Goal: Task Accomplishment & Management: Use online tool/utility

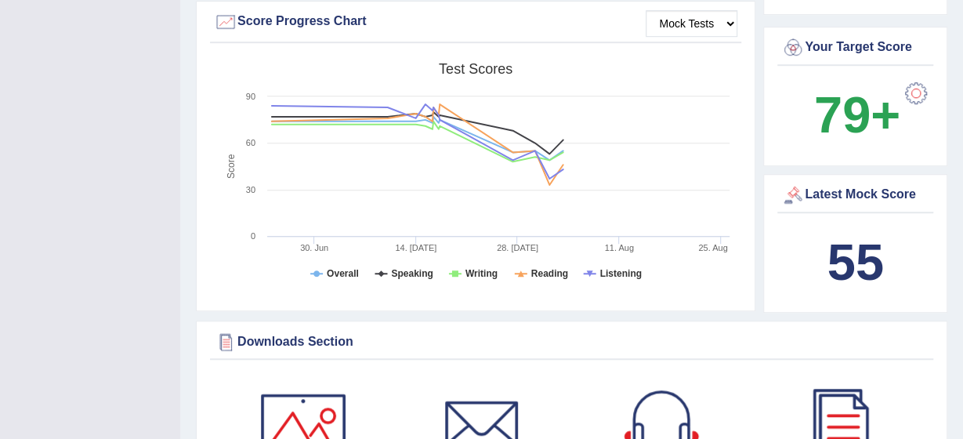
scroll to position [470, 0]
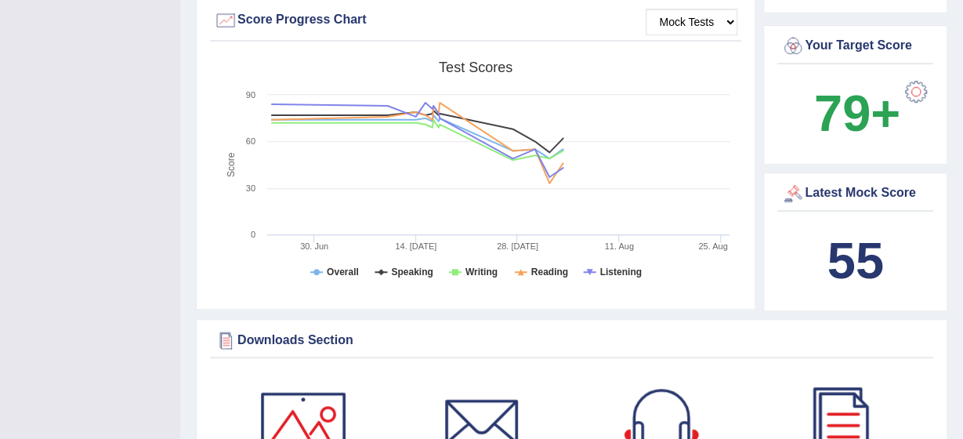
click at [843, 182] on div "Latest Mock Score" at bounding box center [855, 193] width 148 height 23
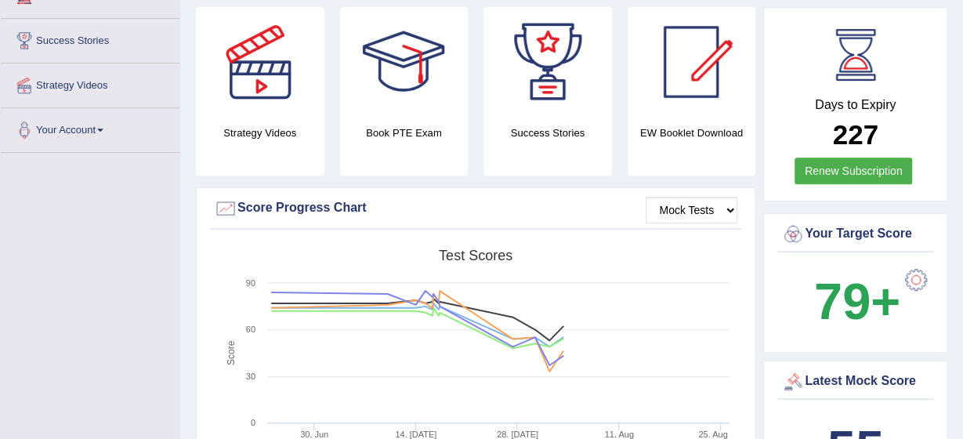
scroll to position [313, 0]
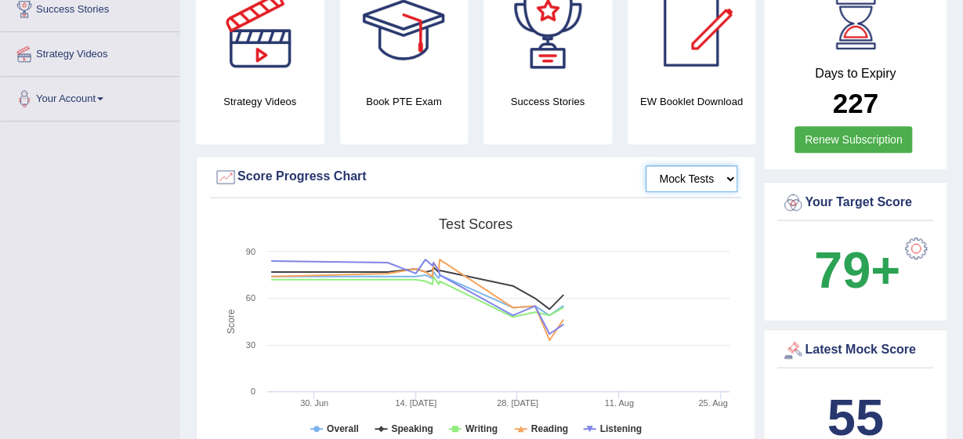
click at [709, 172] on select "Mock Tests" at bounding box center [691, 178] width 92 height 27
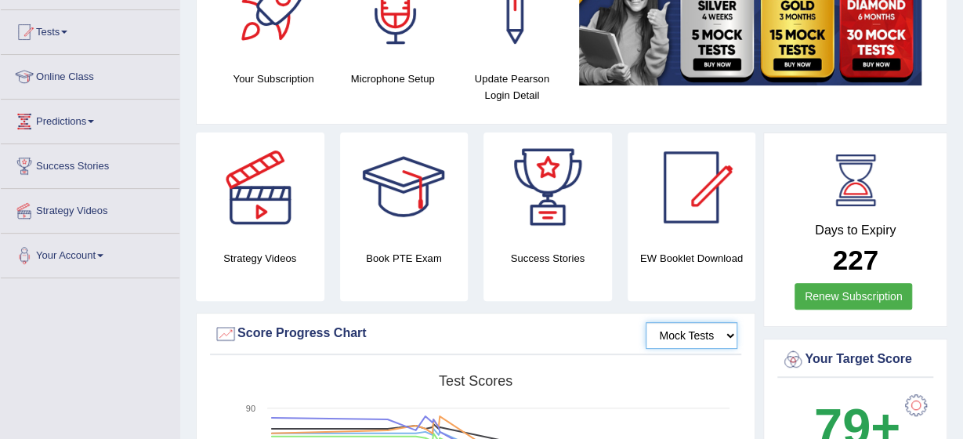
scroll to position [94, 0]
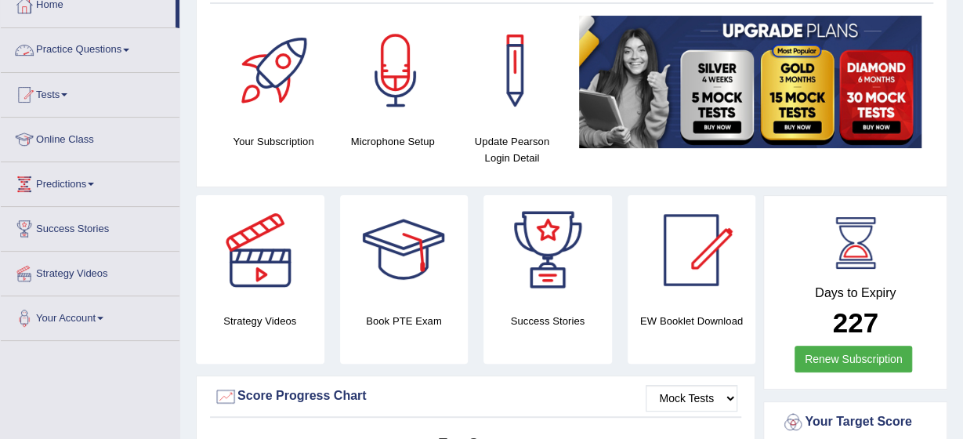
click at [129, 51] on span at bounding box center [126, 50] width 6 height 3
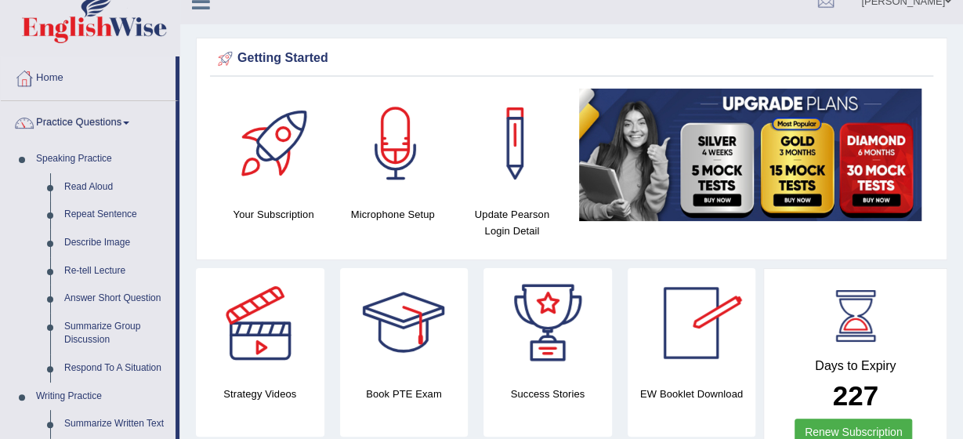
scroll to position [0, 0]
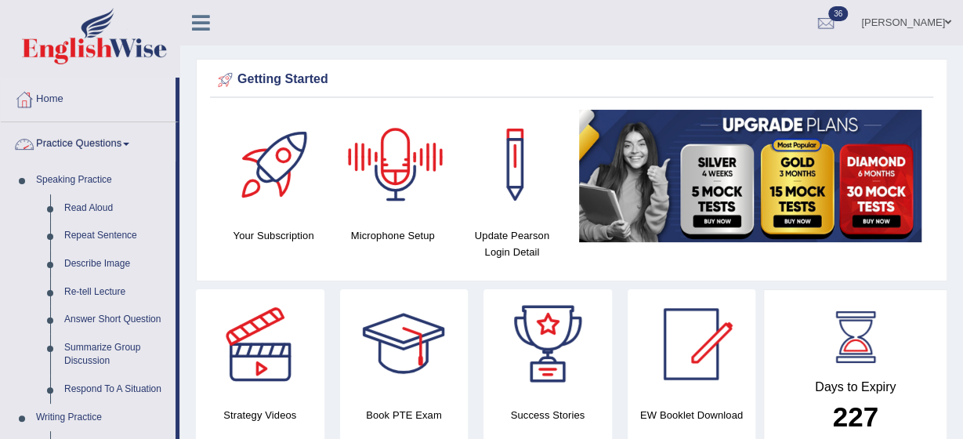
click at [126, 152] on link "Practice Questions" at bounding box center [88, 141] width 175 height 39
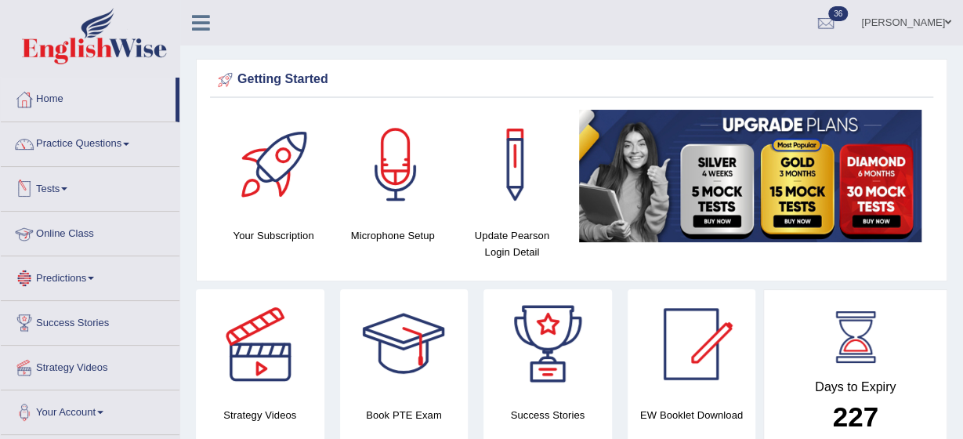
click at [62, 180] on link "Tests" at bounding box center [90, 186] width 179 height 39
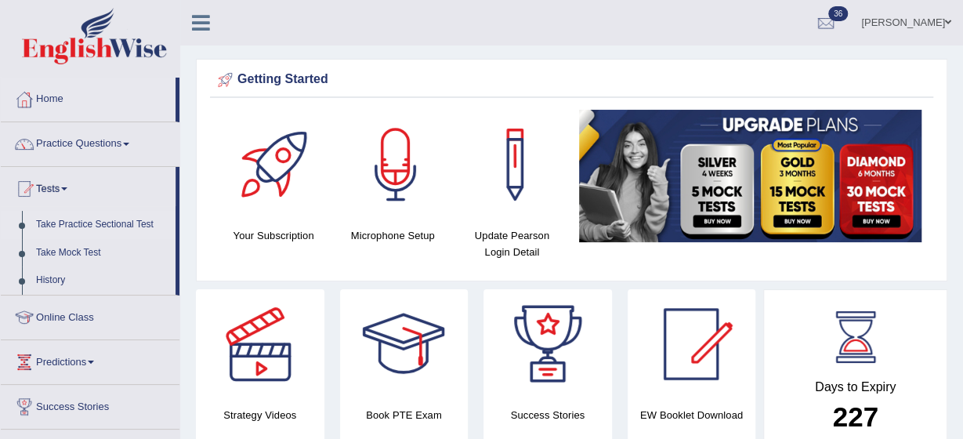
click at [78, 219] on link "Take Practice Sectional Test" at bounding box center [102, 225] width 146 height 28
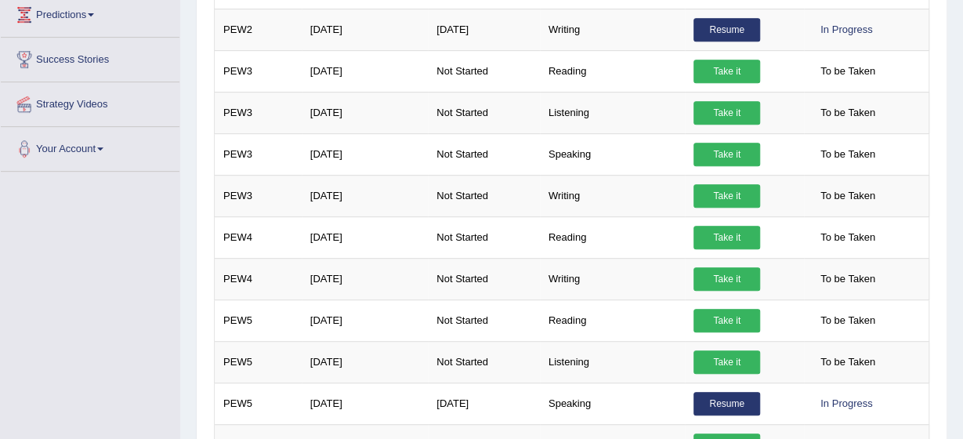
scroll to position [364, 0]
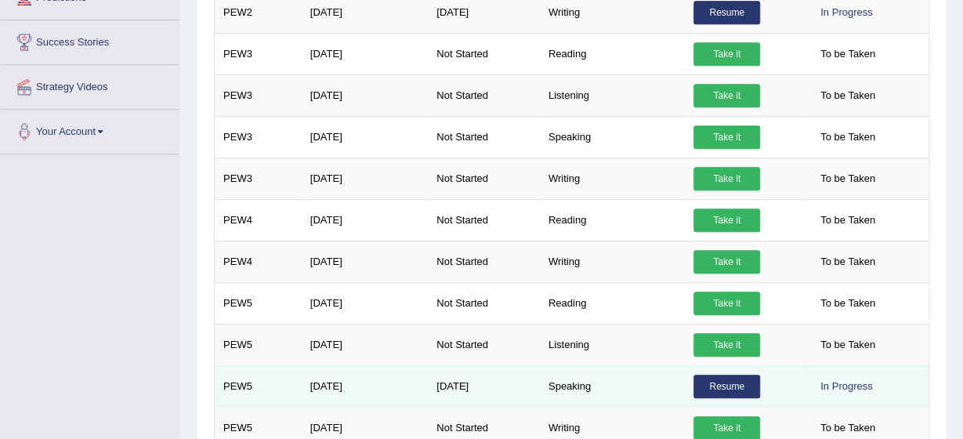
click at [728, 378] on link "Resume" at bounding box center [726, 385] width 67 height 23
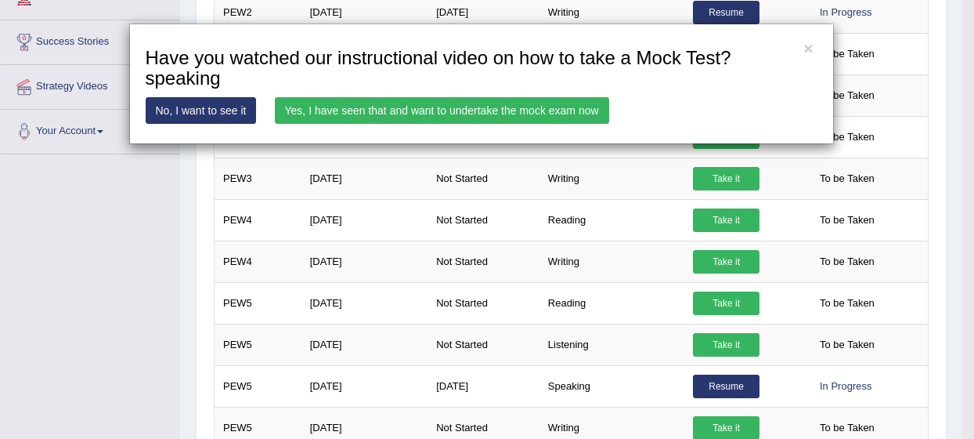
click at [784, 258] on div "× Have you watched our instructional video on how to take a Mock Test?speaking …" at bounding box center [487, 219] width 974 height 439
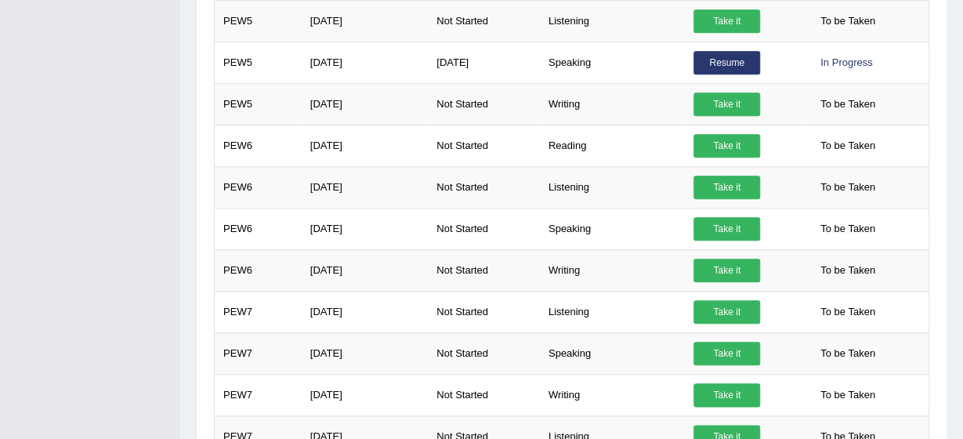
scroll to position [614, 0]
